Goal: Transaction & Acquisition: Purchase product/service

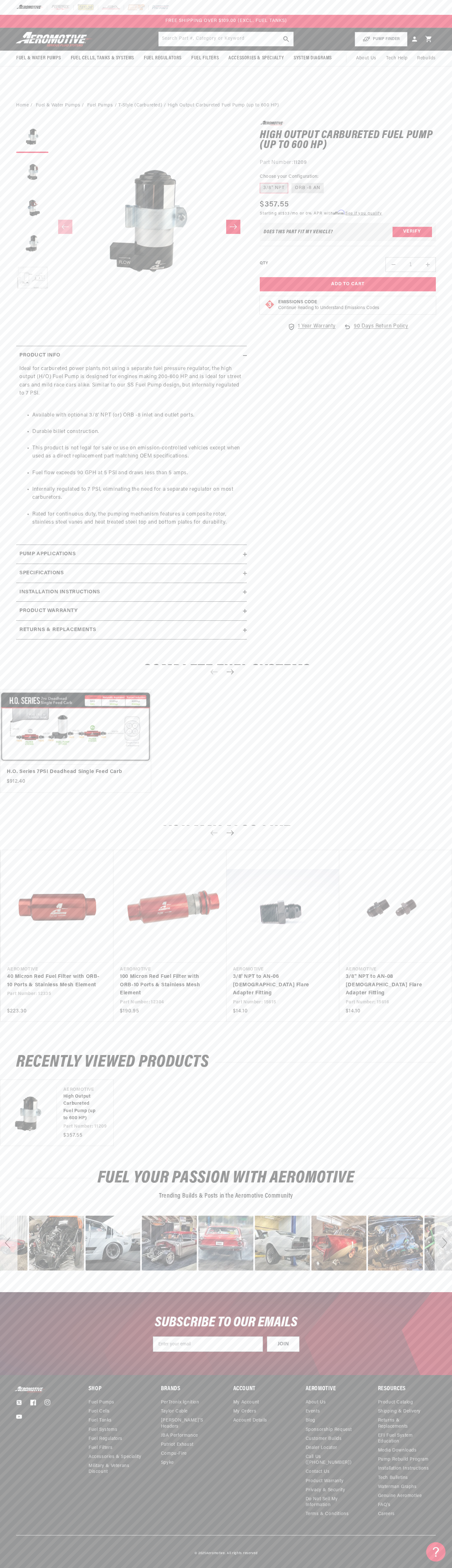
click at [194, 4] on div at bounding box center [226, 7] width 452 height 15
click at [438, 841] on div "You may also like Vendor Aeromotive Part Number: 12335 Regular price" at bounding box center [226, 927] width 452 height 233
click at [231, 1563] on html "Skip to content Your cart Your cart is empty Loading... You may also like Subto…" at bounding box center [226, 784] width 452 height 1568
click at [63, 1096] on link "High Output Carbureted Fuel Pump (up to 600 HP)" at bounding box center [82, 1108] width 37 height 29
